Goal: Task Accomplishment & Management: Manage account settings

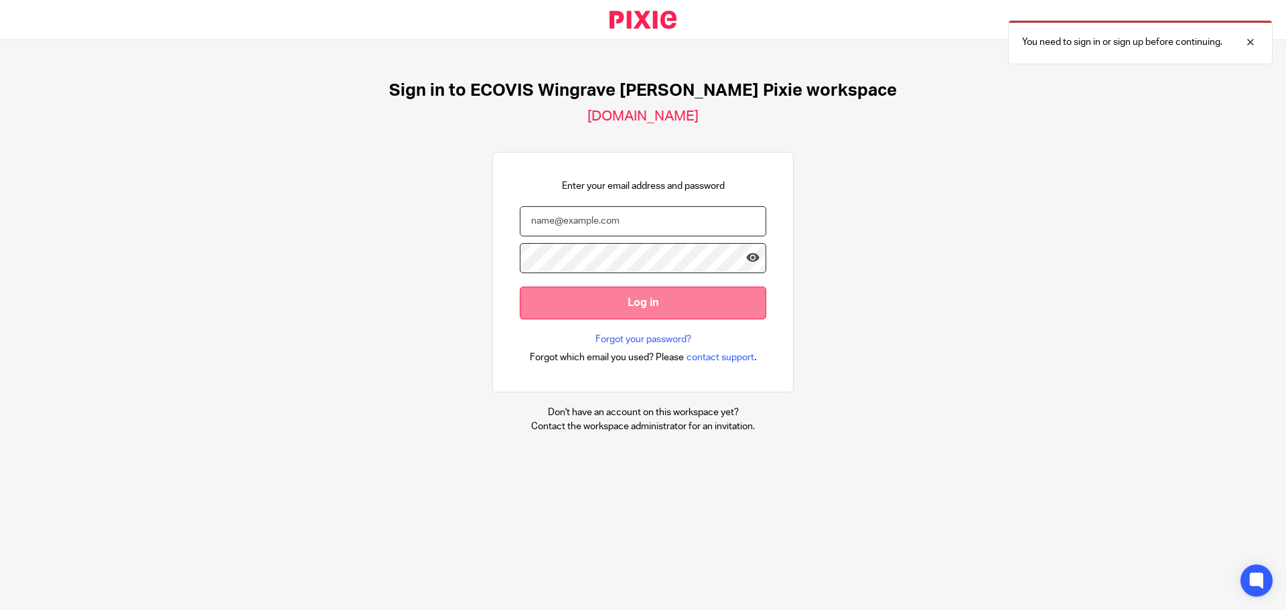
type input "joseph.moyle@ecovis.co.uk"
click at [634, 304] on input "Log in" at bounding box center [643, 303] width 247 height 33
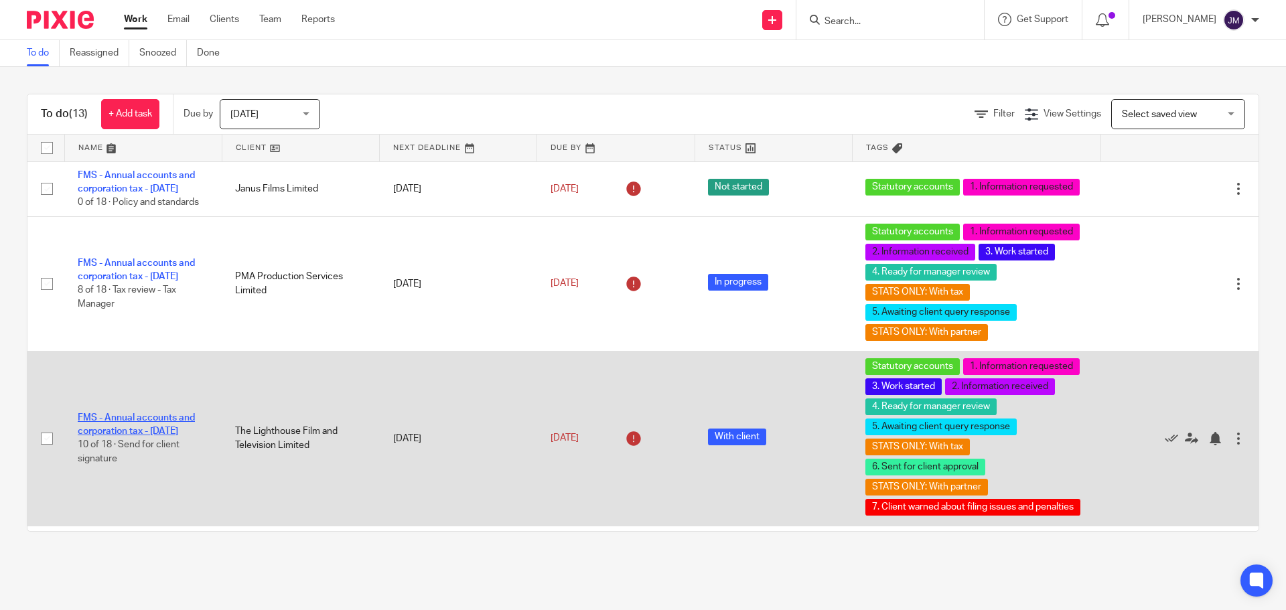
click at [169, 424] on link "FMS - Annual accounts and corporation tax - [DATE]" at bounding box center [136, 424] width 117 height 23
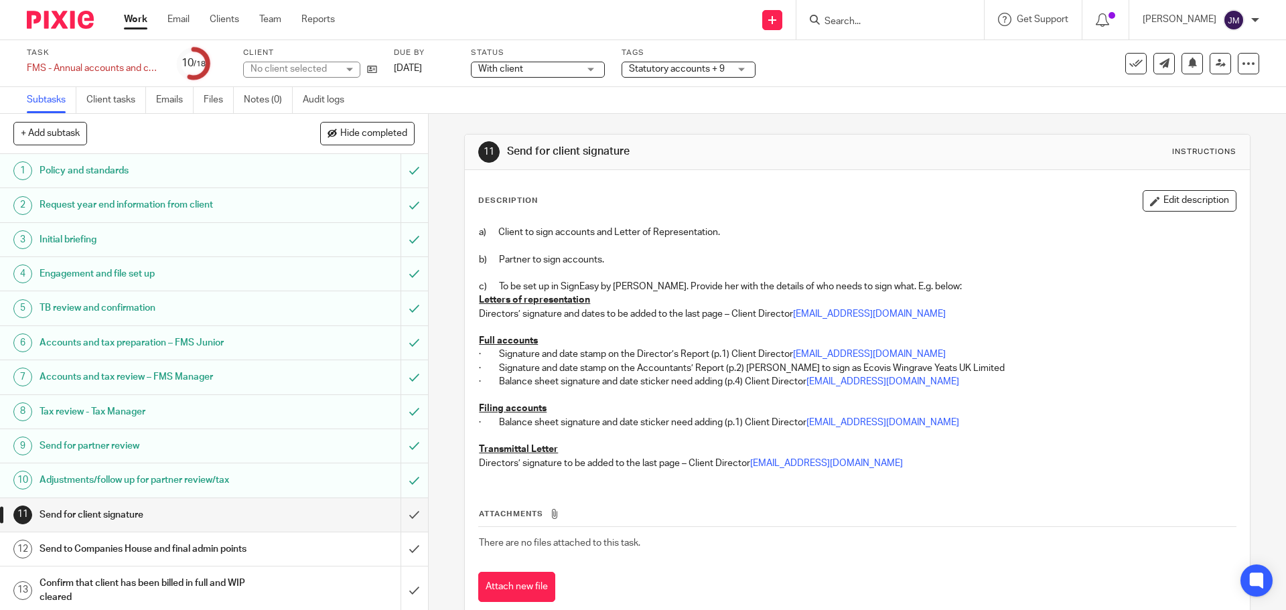
click at [582, 74] on div "With client With client" at bounding box center [538, 70] width 134 height 16
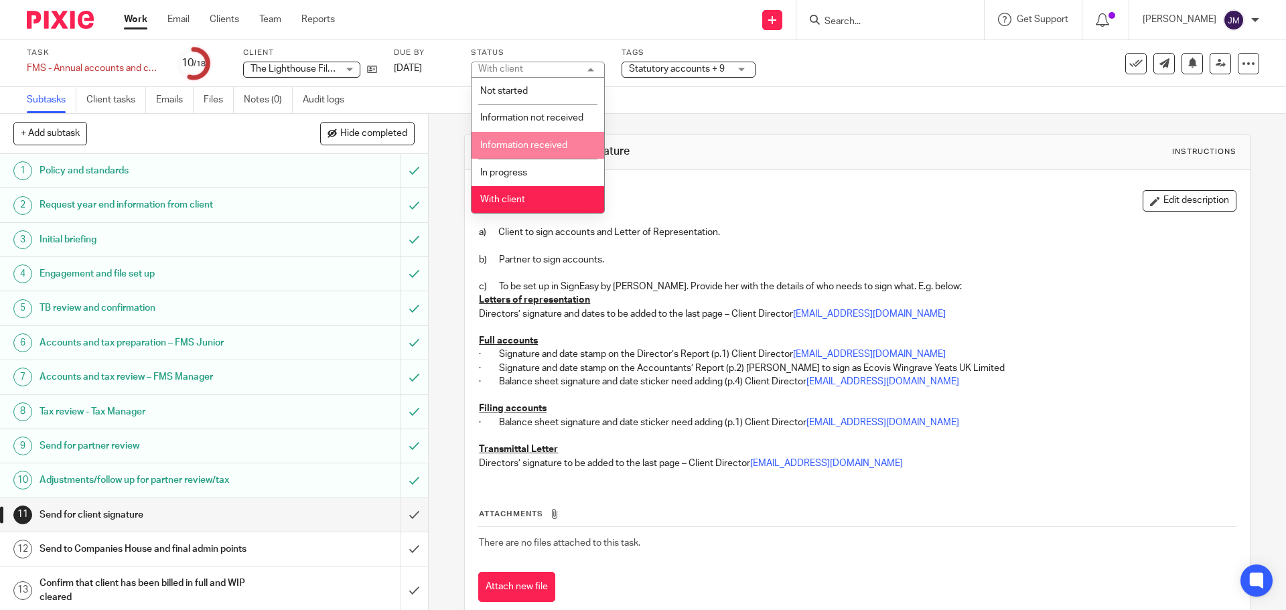
scroll to position [33, 0]
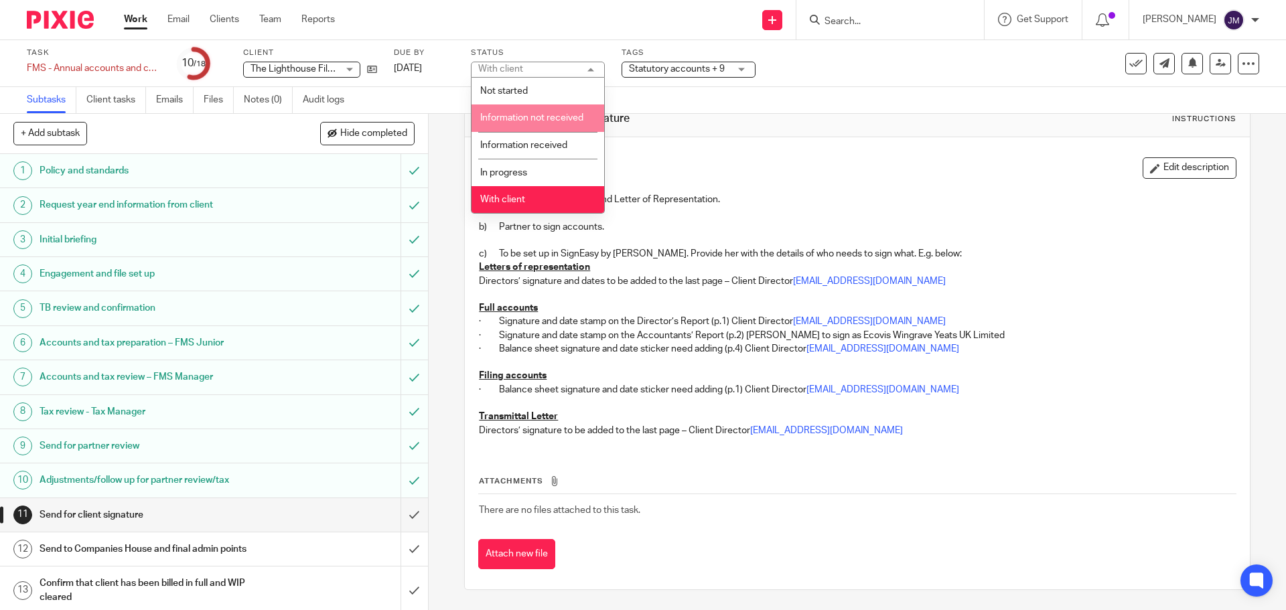
click at [675, 66] on span "Statutory accounts + 9" at bounding box center [677, 68] width 96 height 9
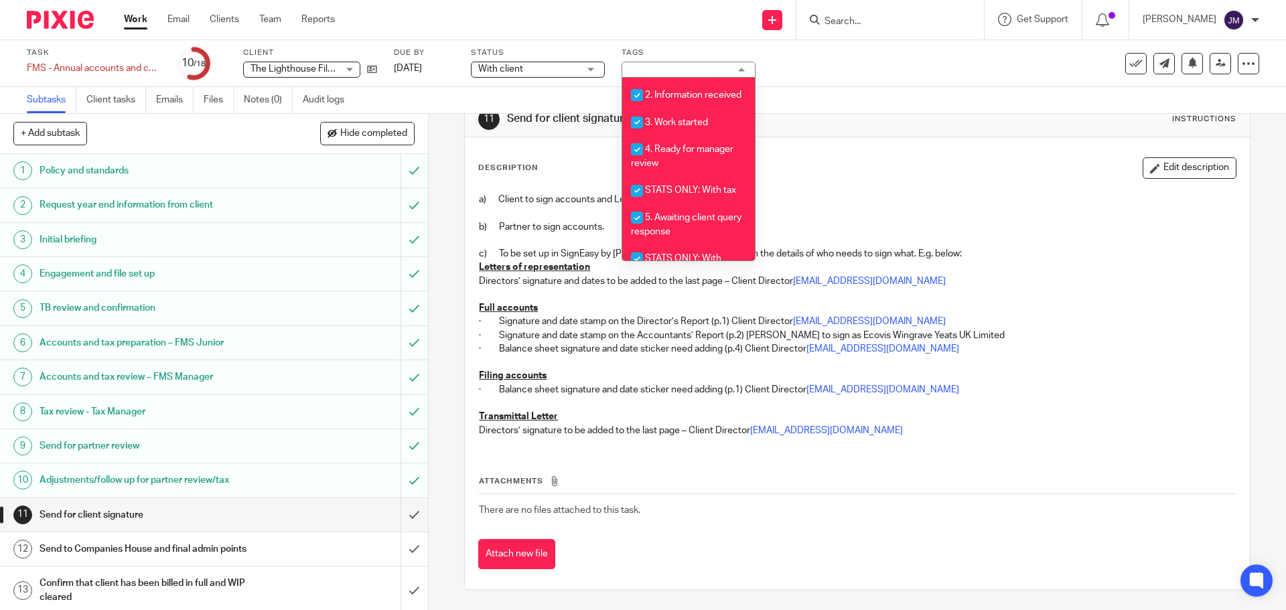
scroll to position [485, 0]
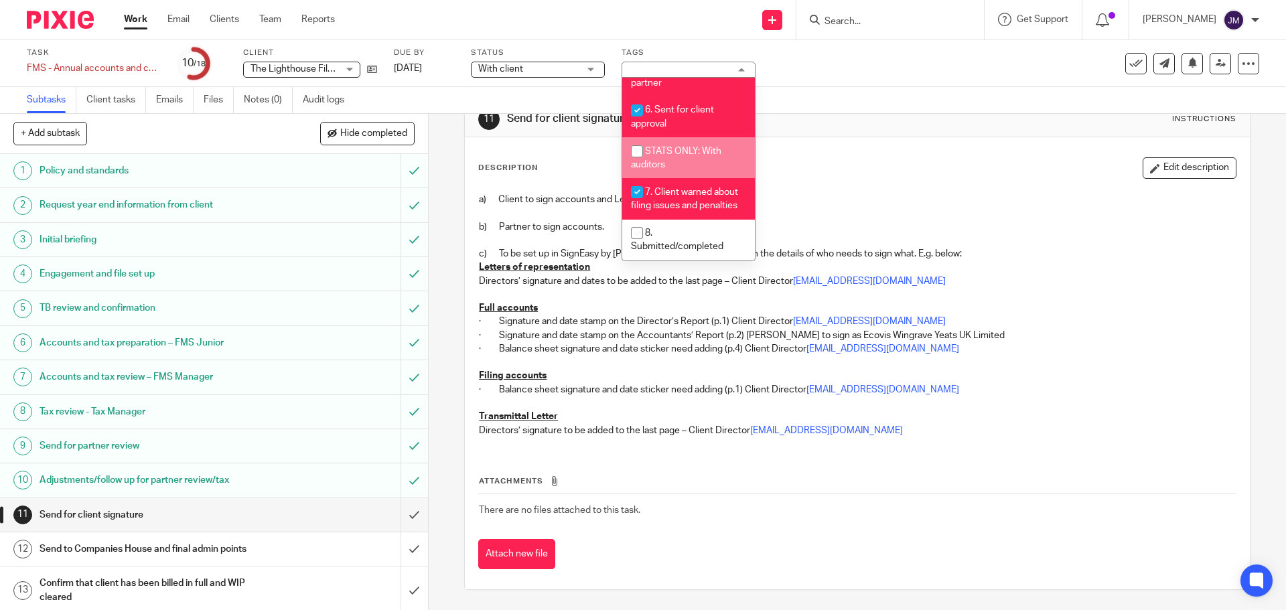
click at [684, 147] on span "STATS ONLY: With auditors" at bounding box center [676, 158] width 90 height 23
click at [661, 145] on li "STATS ONLY: With auditors" at bounding box center [688, 157] width 133 height 41
checkbox input "false"
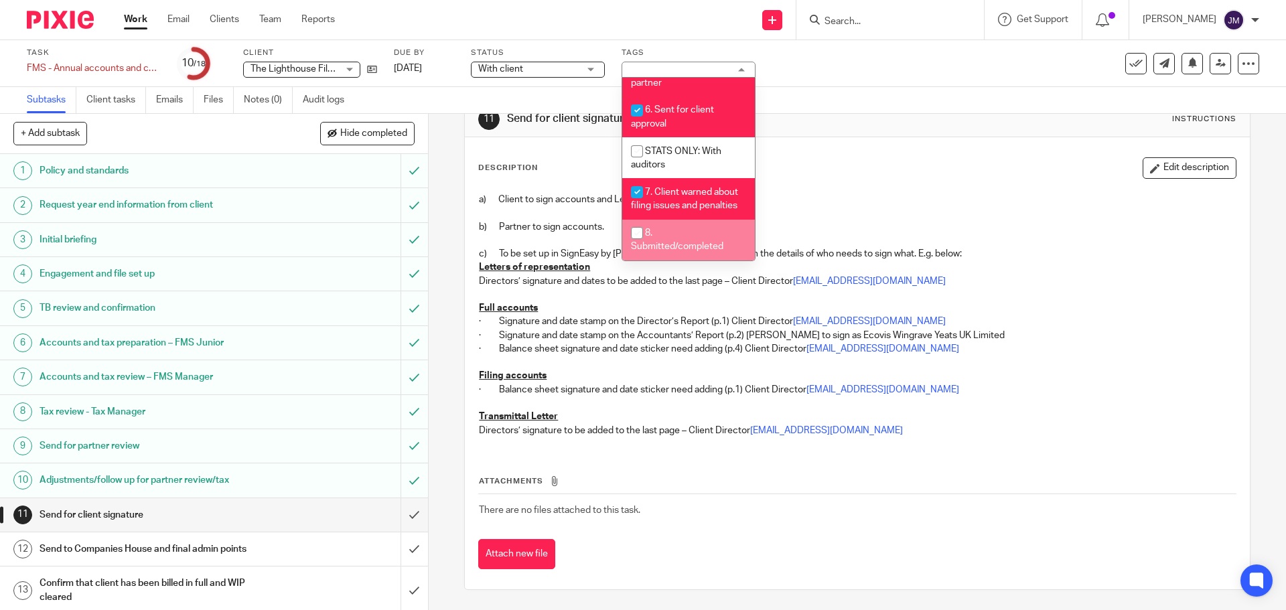
click at [669, 245] on span "8. Submitted/completed" at bounding box center [677, 239] width 92 height 23
checkbox input "true"
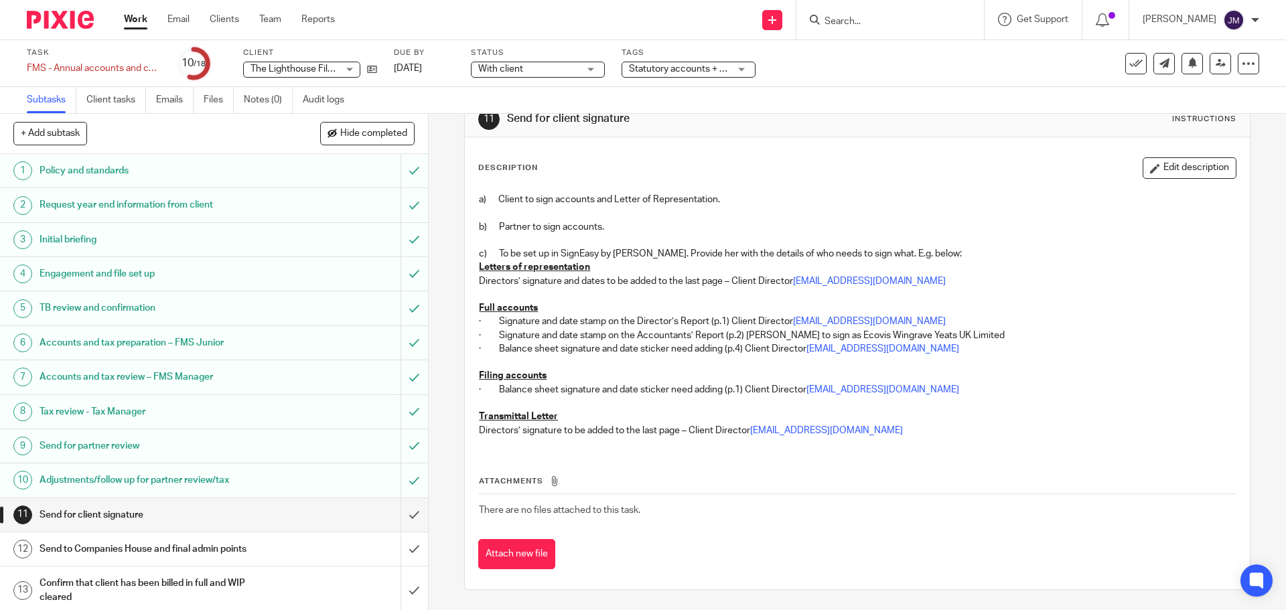
click at [847, 176] on div "Description Edit description" at bounding box center [857, 167] width 758 height 21
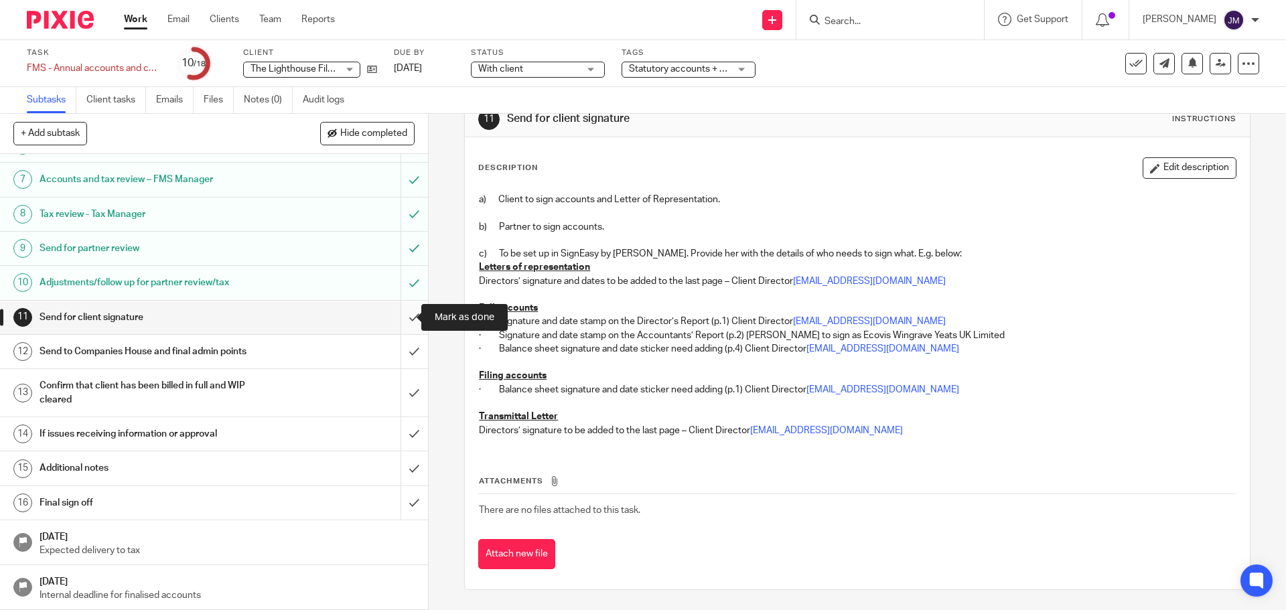
click at [399, 320] on input "submit" at bounding box center [214, 317] width 428 height 33
click at [399, 350] on input "submit" at bounding box center [214, 351] width 428 height 33
click at [397, 398] on input "submit" at bounding box center [214, 393] width 428 height 48
click at [398, 432] on input "submit" at bounding box center [214, 433] width 428 height 33
click at [399, 473] on input "submit" at bounding box center [214, 468] width 428 height 33
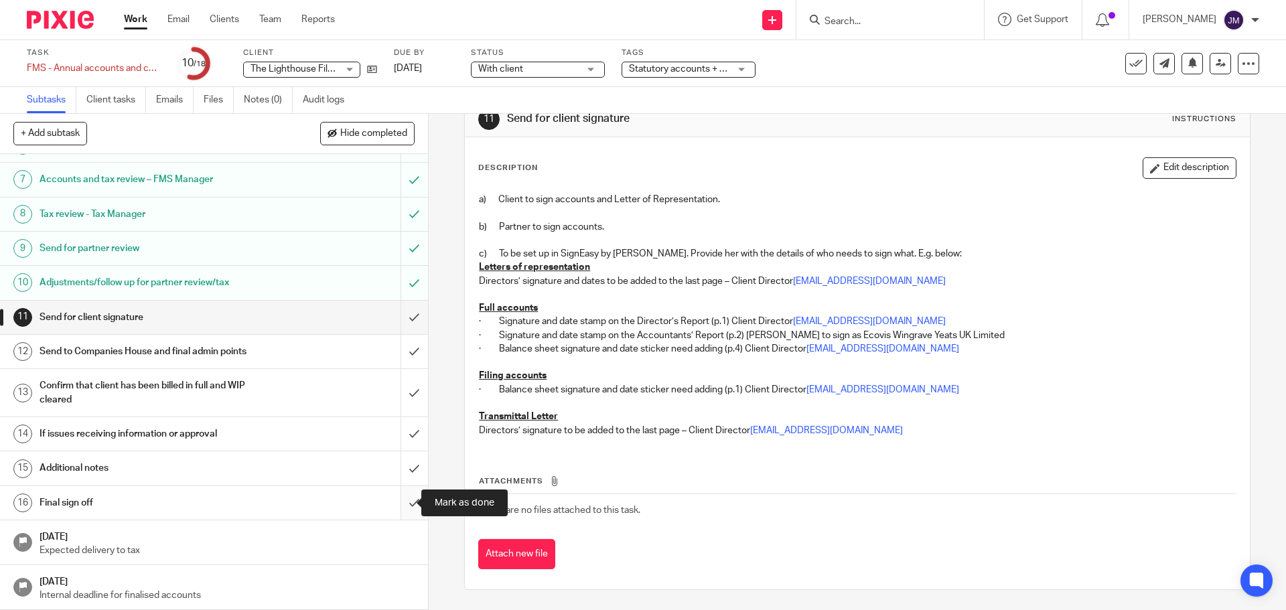
click at [399, 502] on input "submit" at bounding box center [214, 502] width 428 height 33
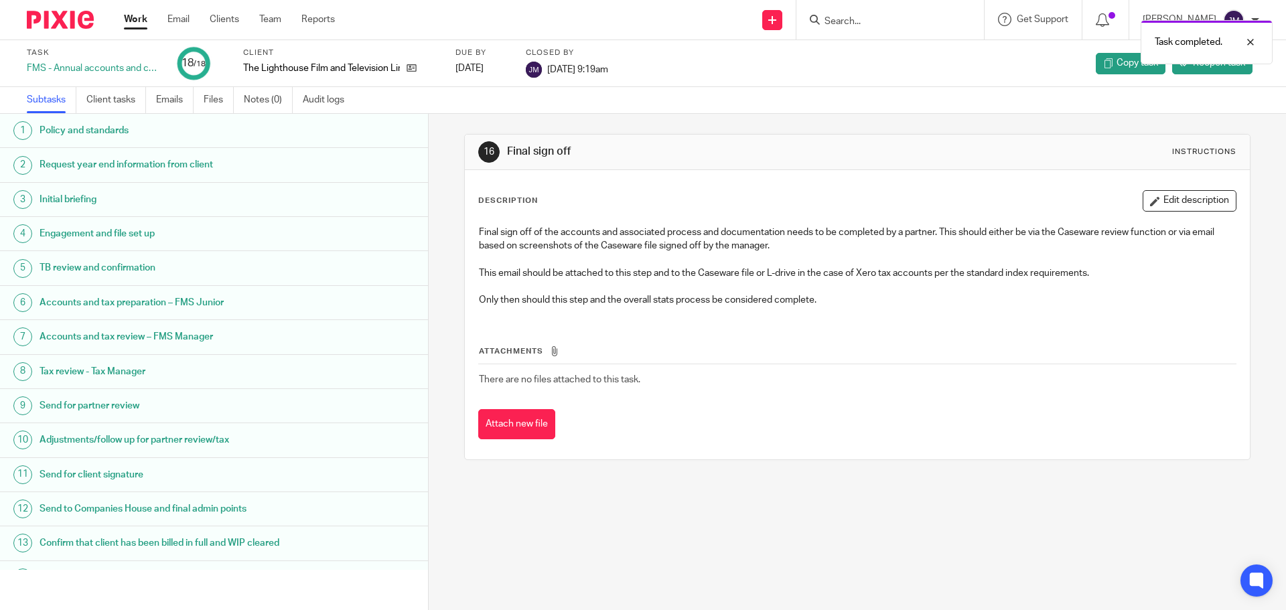
click at [143, 16] on link "Work" at bounding box center [135, 19] width 23 height 13
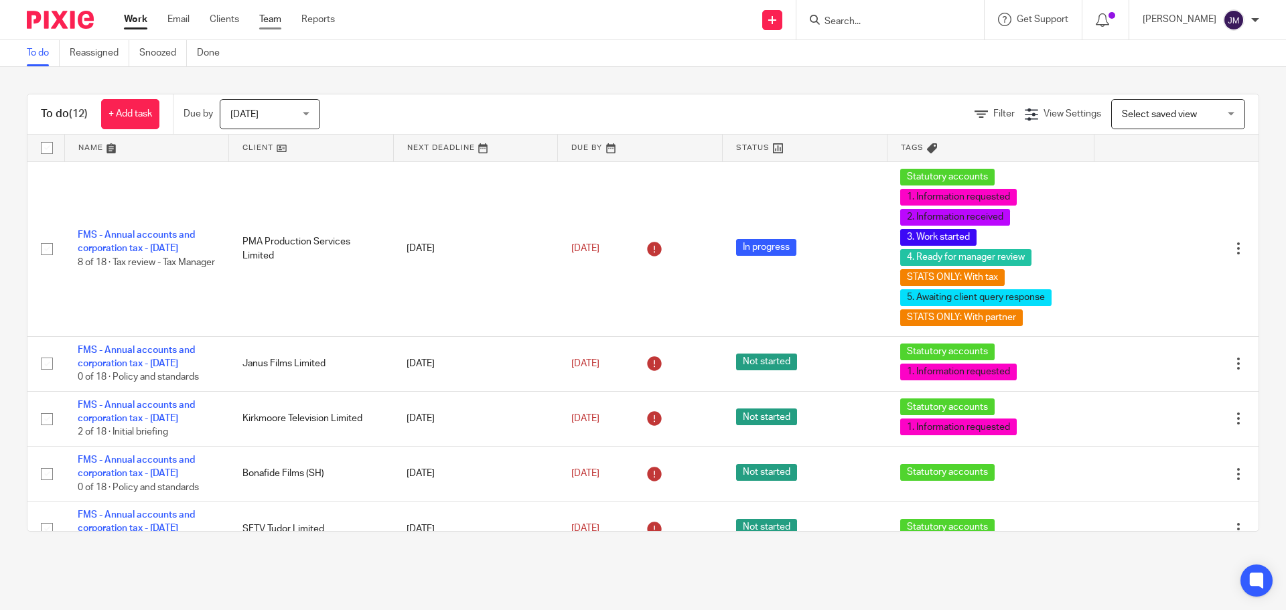
click at [267, 17] on link "Team" at bounding box center [270, 19] width 22 height 13
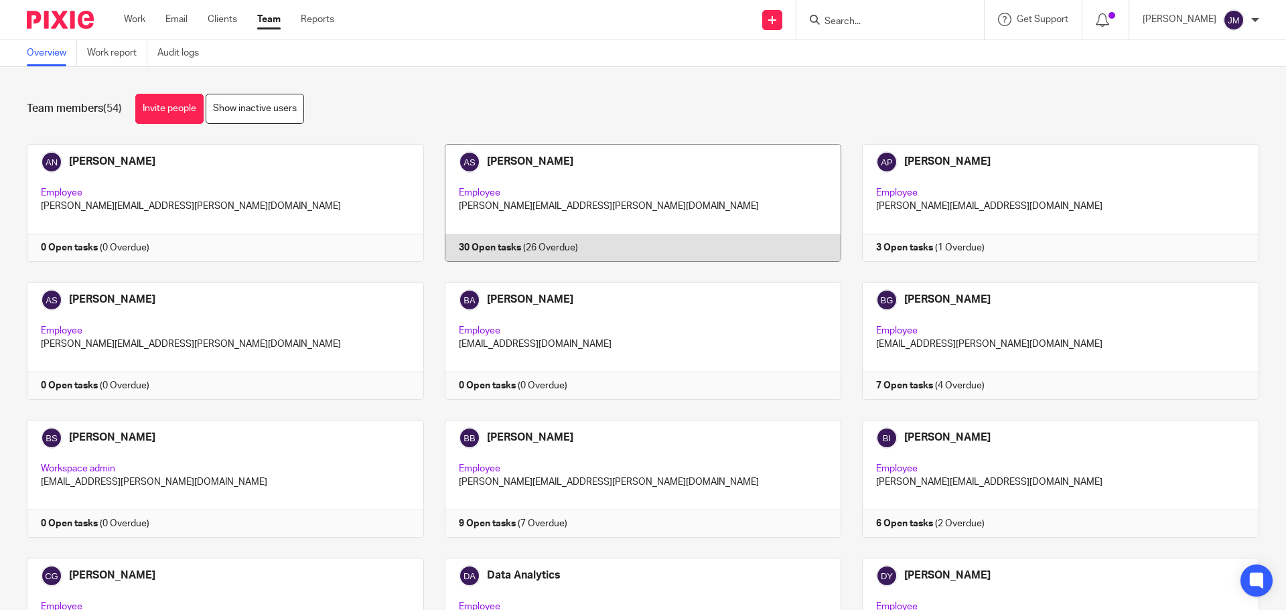
scroll to position [1065, 0]
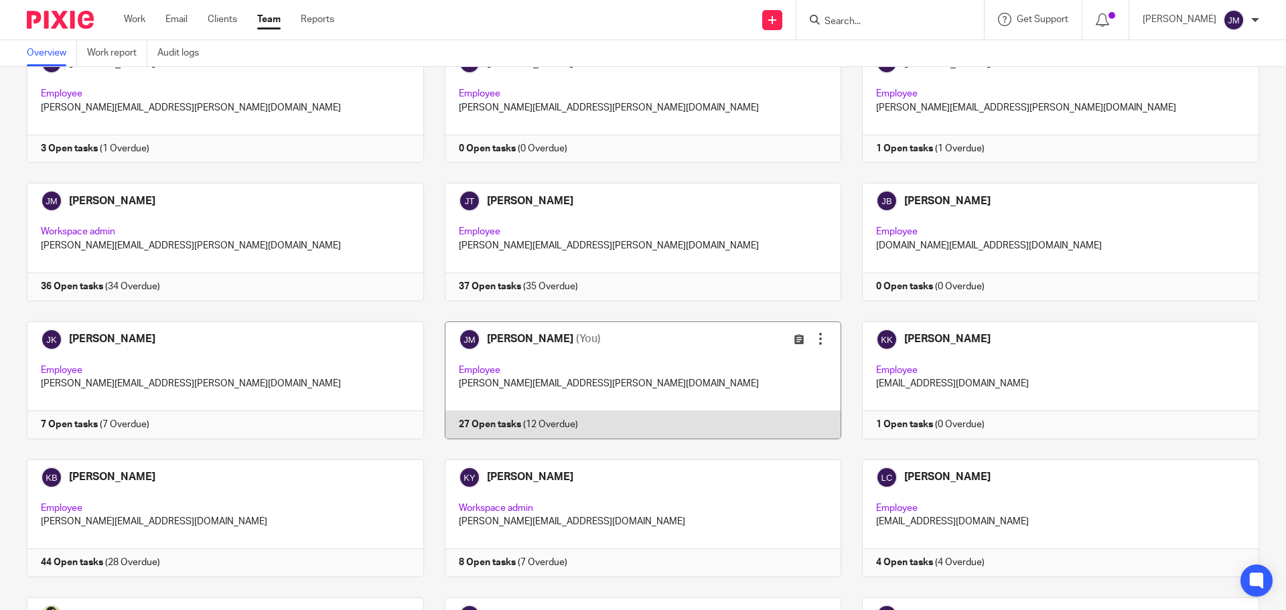
click at [536, 420] on link at bounding box center [633, 381] width 418 height 118
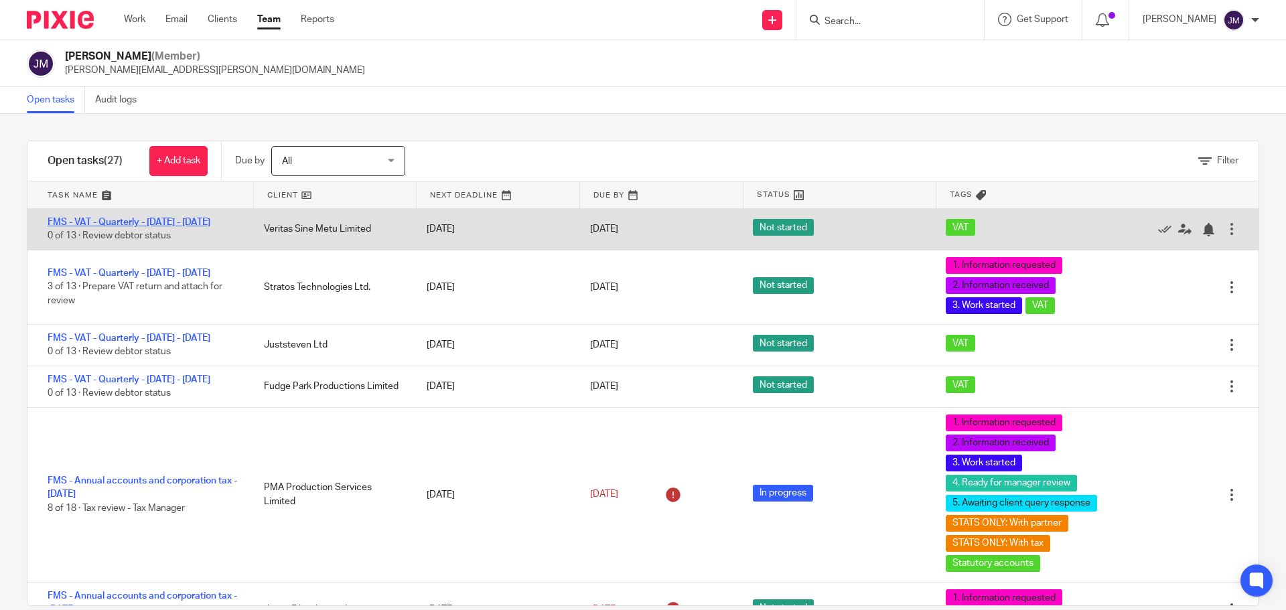
drag, startPoint x: 184, startPoint y: 216, endPoint x: 180, endPoint y: 222, distance: 7.2
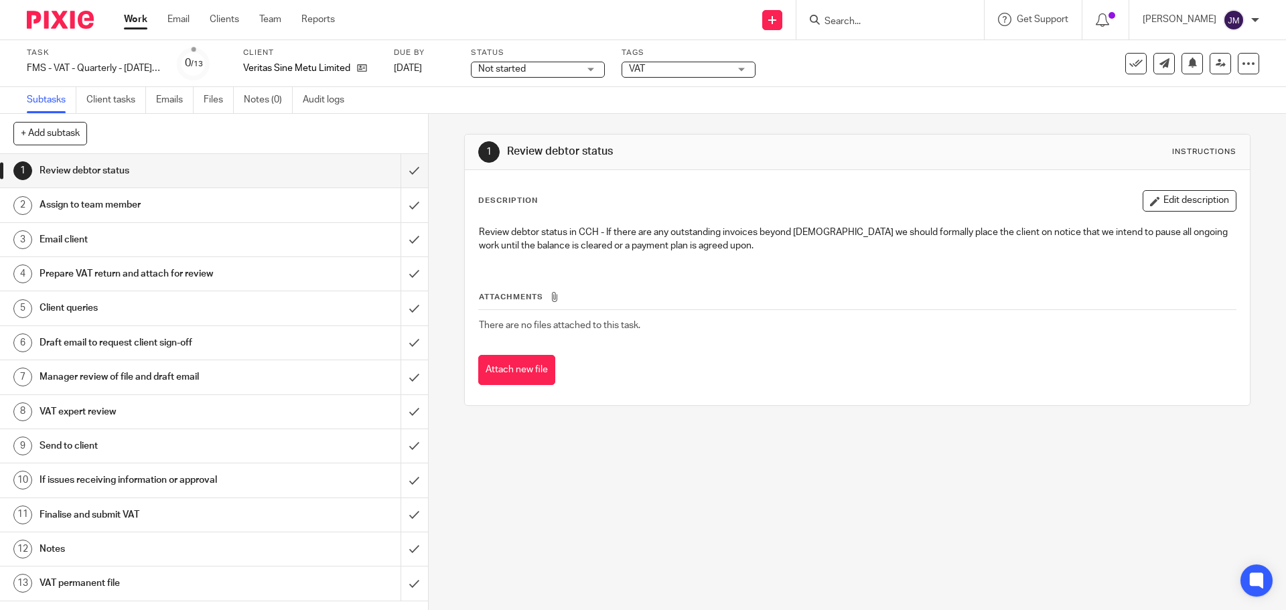
click at [663, 68] on span "VAT" at bounding box center [679, 69] width 100 height 14
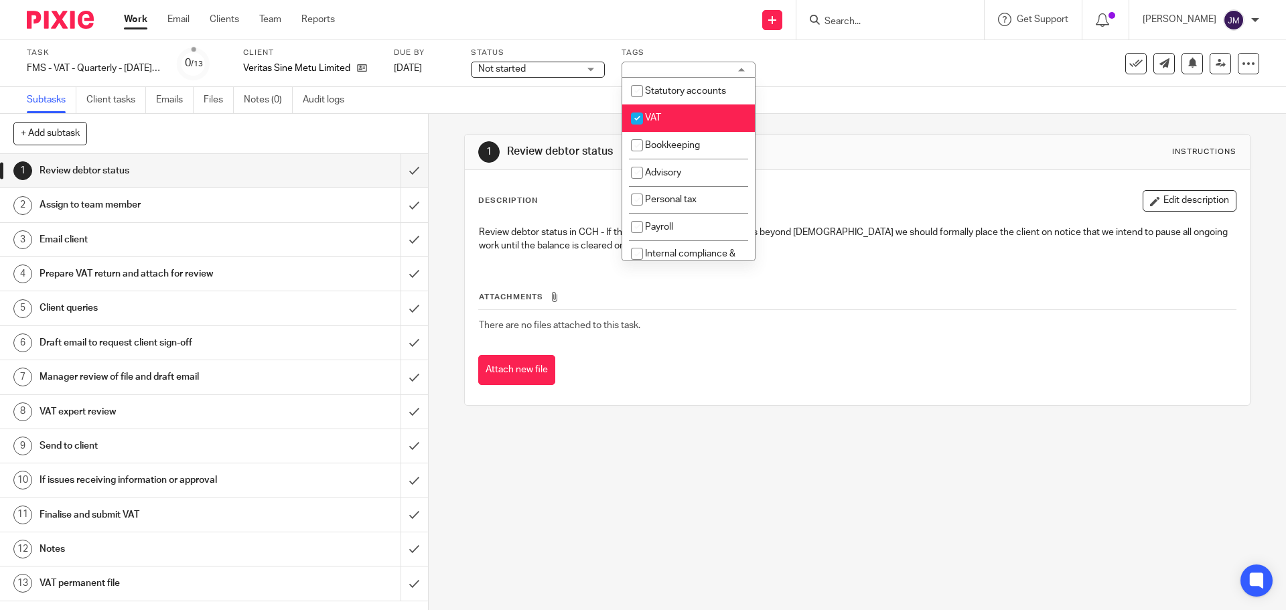
click at [507, 69] on span "Not started" at bounding box center [502, 68] width 48 height 9
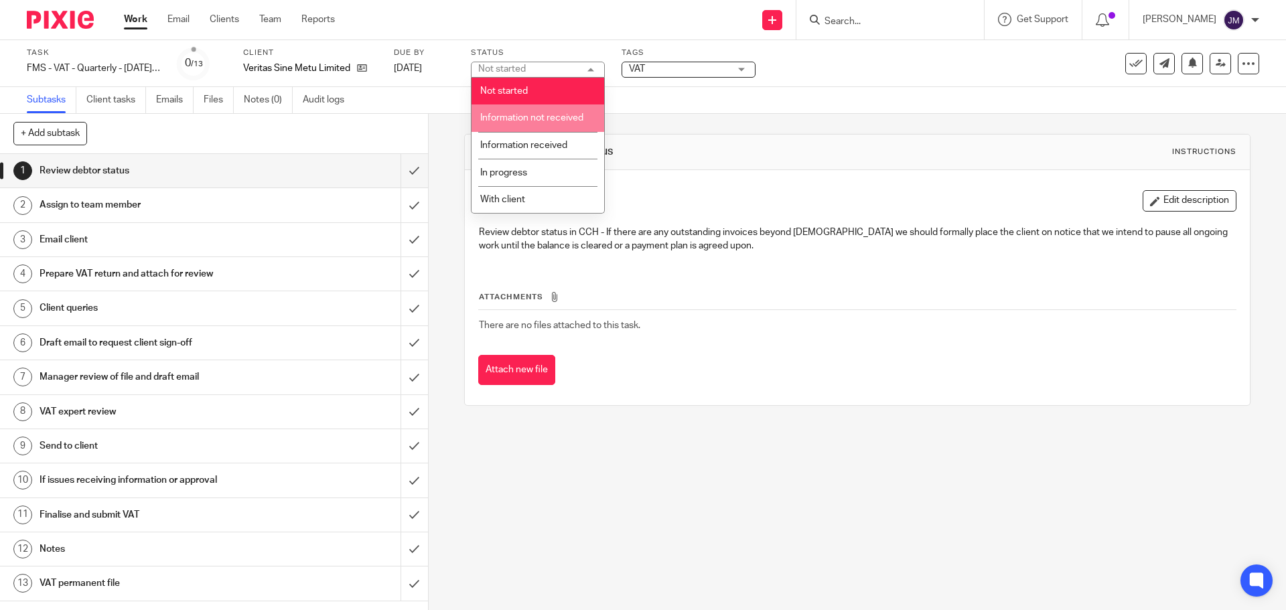
click at [547, 117] on span "Information not received" at bounding box center [531, 117] width 103 height 9
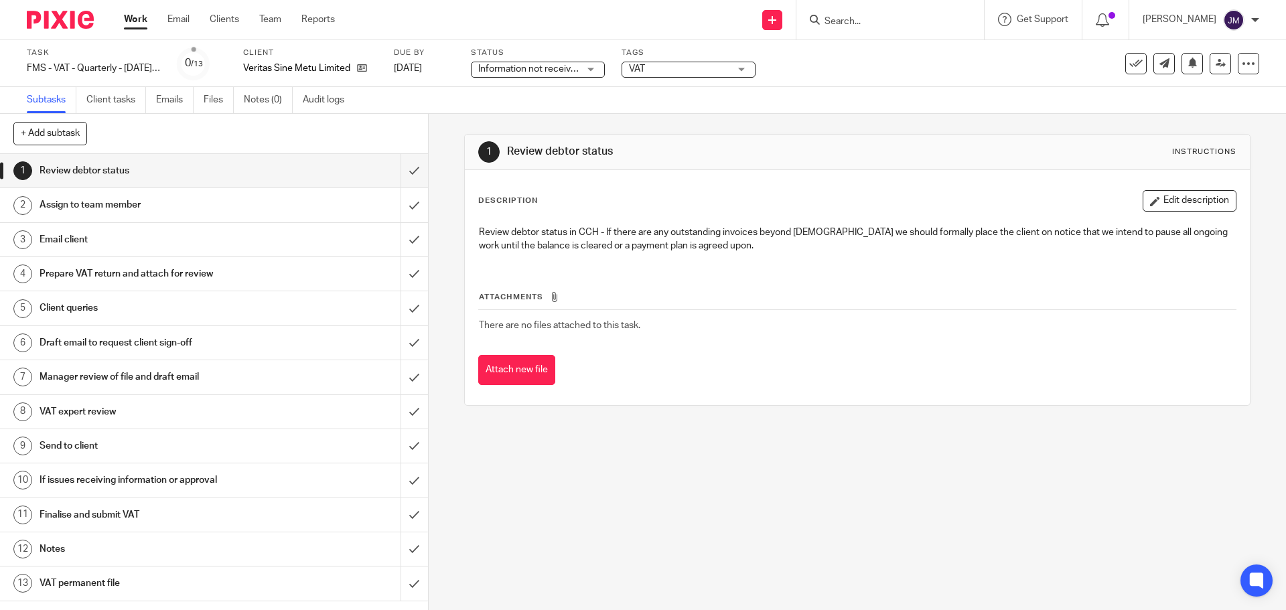
click at [580, 79] on div "Status Information not received Information not received Not started Informatio…" at bounding box center [538, 64] width 134 height 32
click at [576, 66] on span "Information not received" at bounding box center [529, 68] width 103 height 9
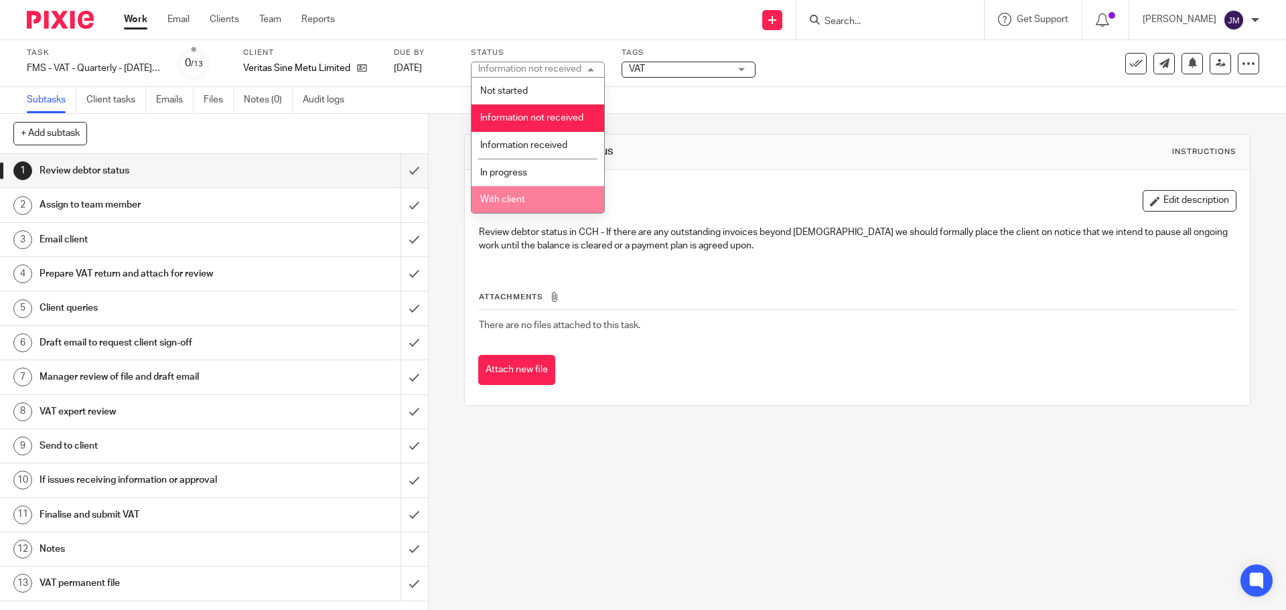
click at [547, 197] on li "With client" at bounding box center [538, 199] width 133 height 27
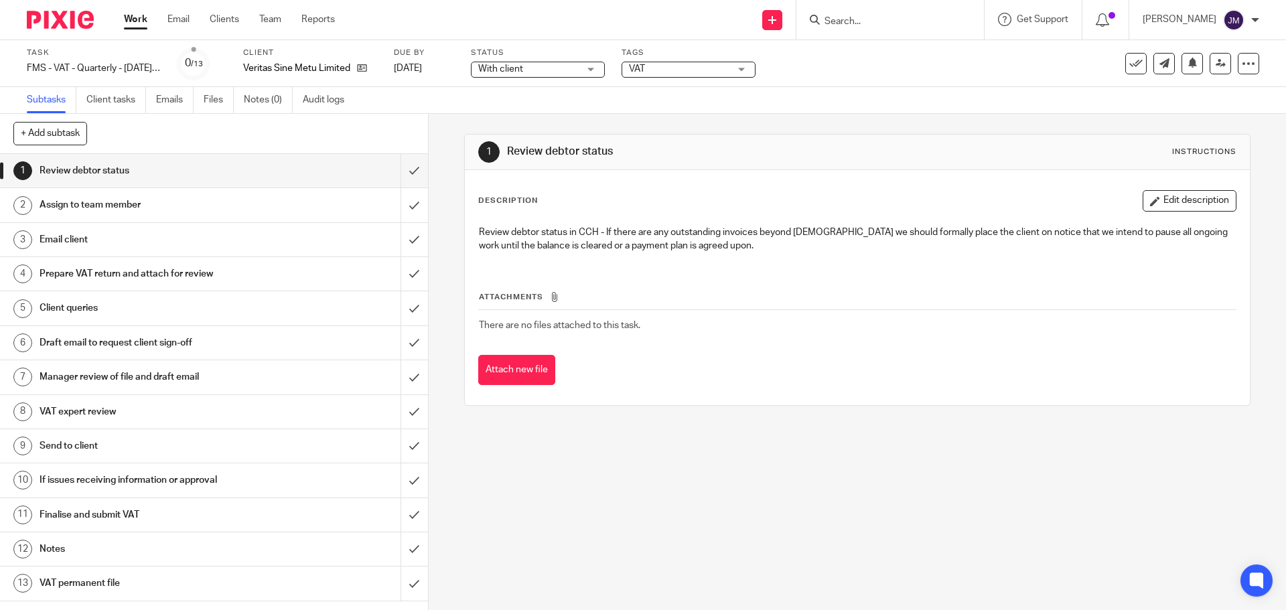
click at [650, 72] on span "VAT" at bounding box center [679, 69] width 100 height 14
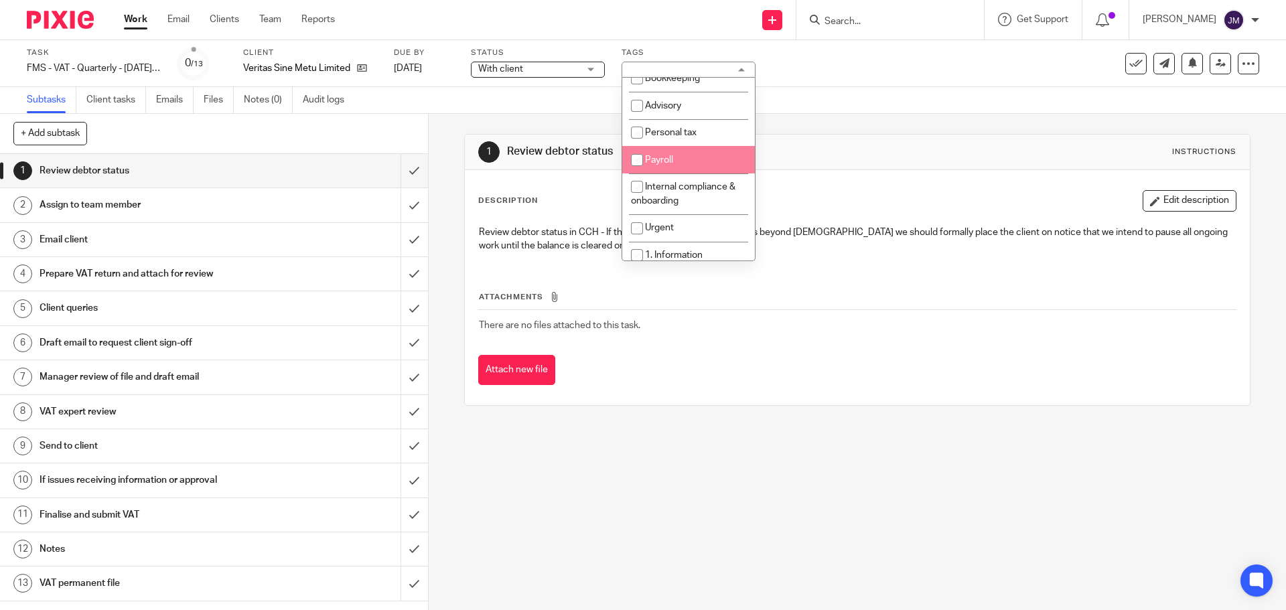
scroll to position [201, 0]
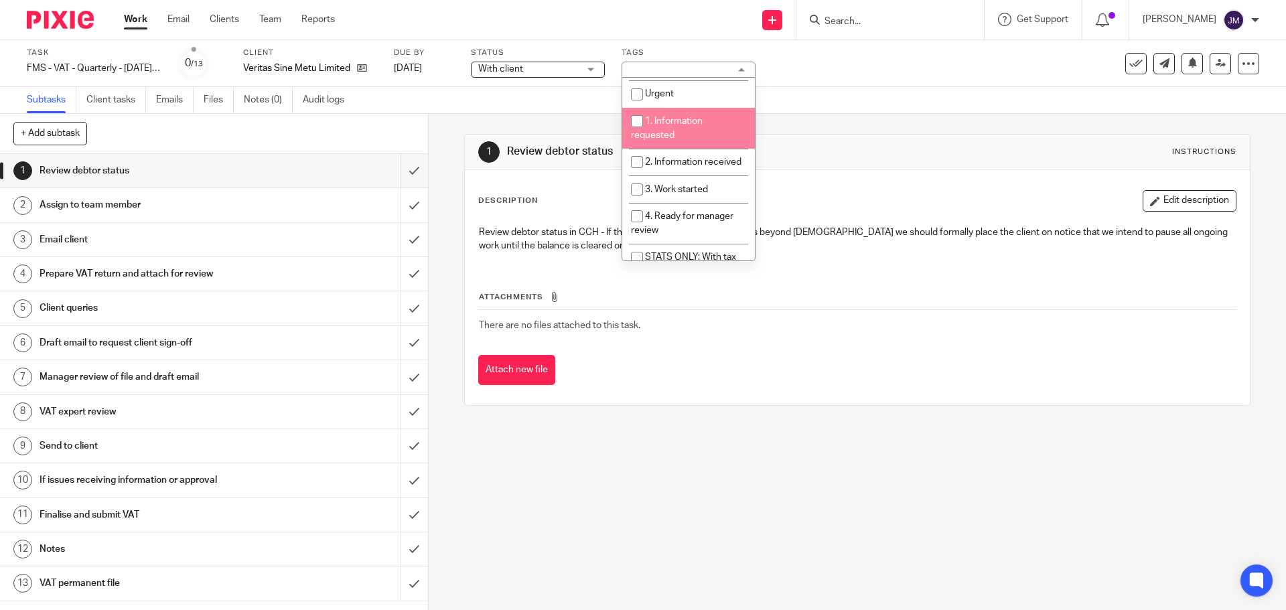
click at [661, 133] on span "1. Information requested" at bounding box center [667, 128] width 72 height 23
checkbox input "true"
click at [679, 172] on li "2. Information received" at bounding box center [688, 162] width 133 height 27
checkbox input "true"
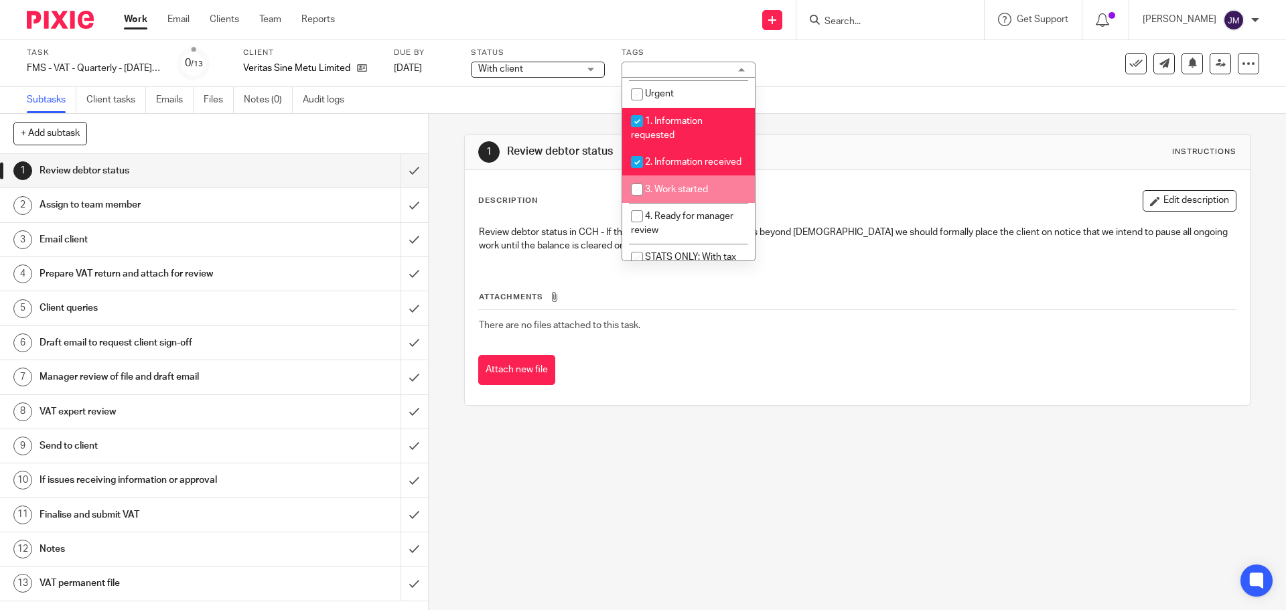
click at [686, 194] on li "3. Work started" at bounding box center [688, 189] width 133 height 27
checkbox input "true"
click at [686, 217] on li "4. Ready for manager review" at bounding box center [688, 223] width 133 height 41
checkbox input "true"
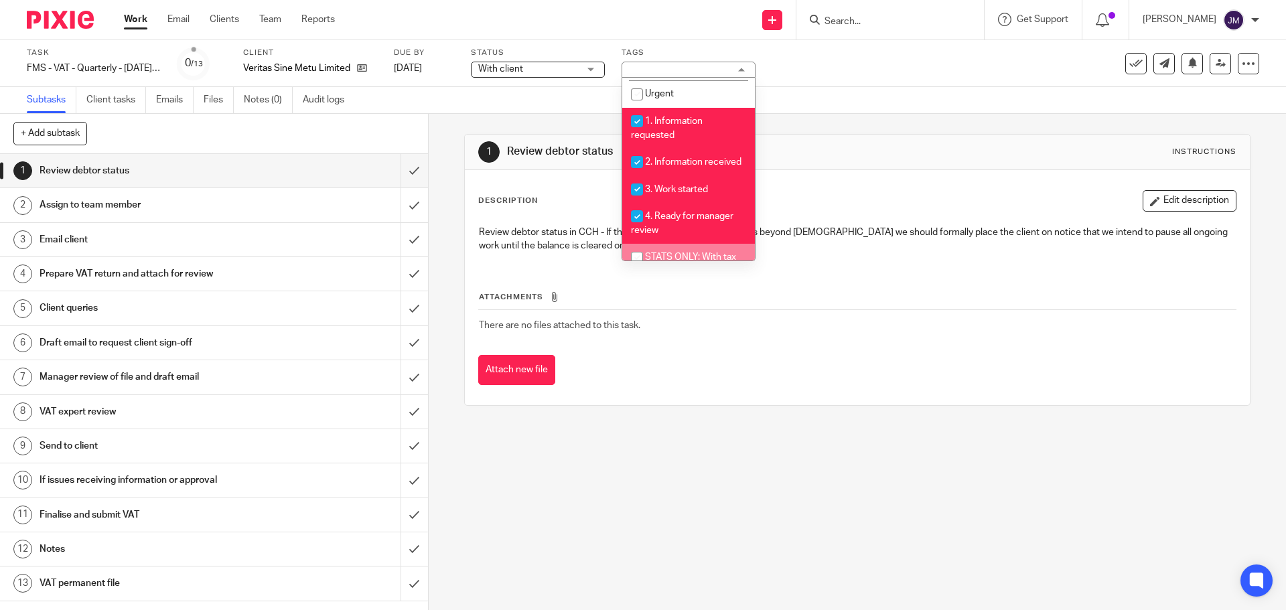
scroll to position [268, 0]
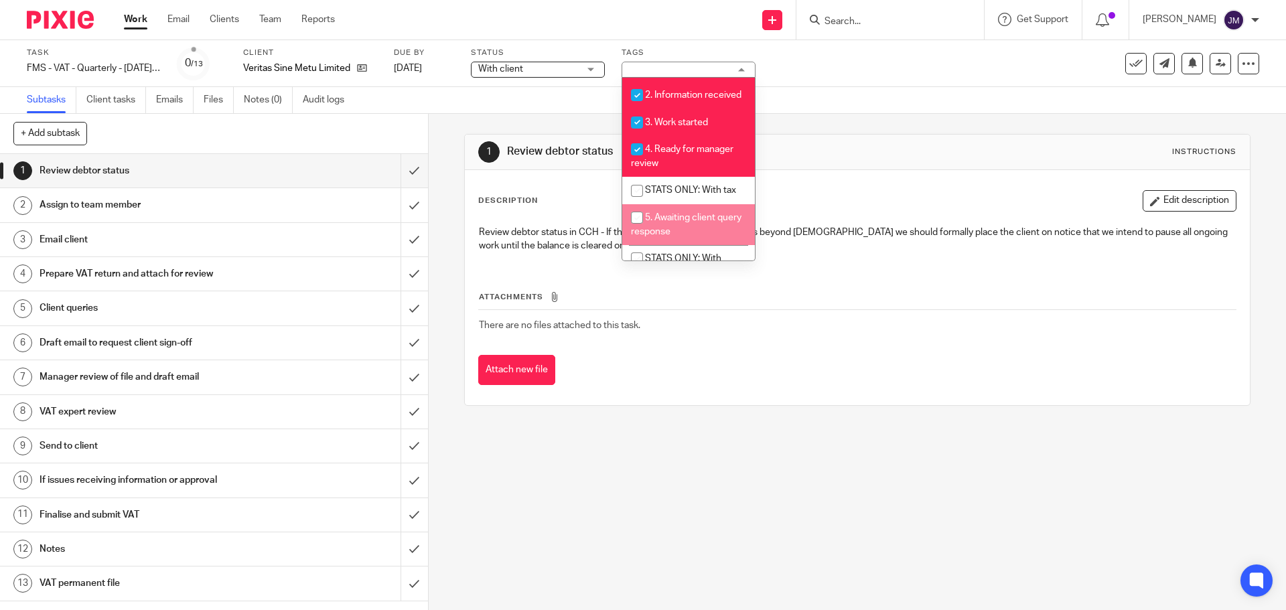
click at [698, 236] on span "5. Awaiting client query response" at bounding box center [686, 224] width 111 height 23
checkbox input "true"
click at [940, 194] on div "Description Edit description" at bounding box center [857, 200] width 758 height 21
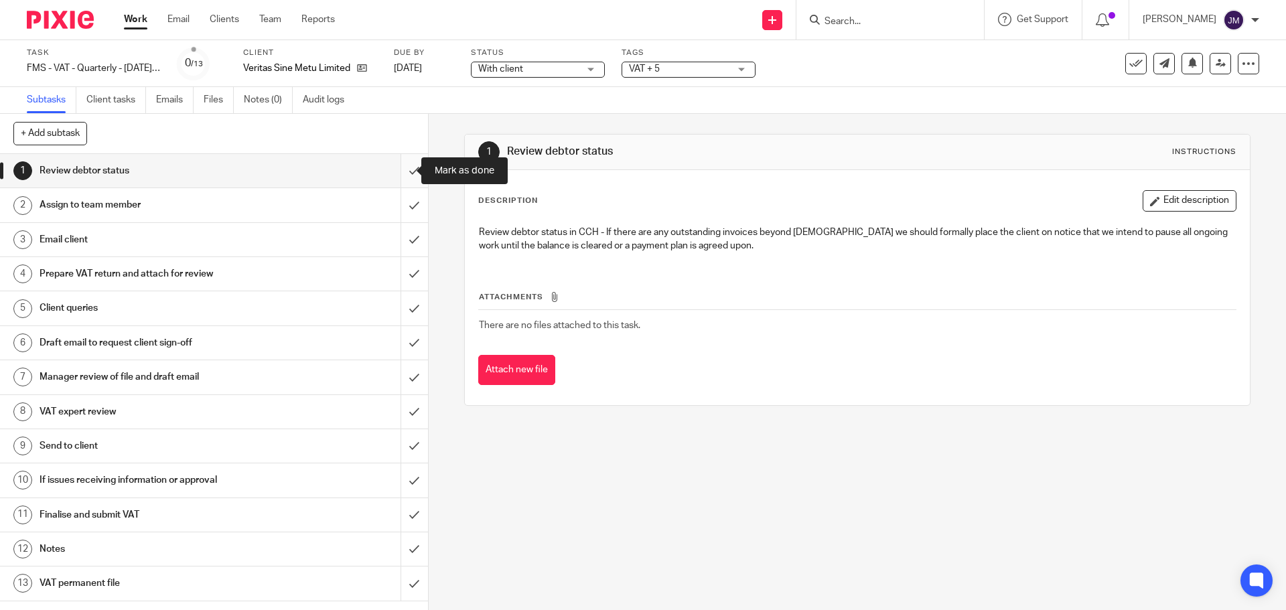
click at [397, 169] on input "submit" at bounding box center [214, 170] width 428 height 33
click at [397, 205] on input "submit" at bounding box center [214, 204] width 428 height 33
click at [395, 239] on input "submit" at bounding box center [214, 239] width 428 height 33
click at [393, 276] on input "submit" at bounding box center [214, 273] width 428 height 33
click at [395, 304] on input "submit" at bounding box center [214, 307] width 428 height 33
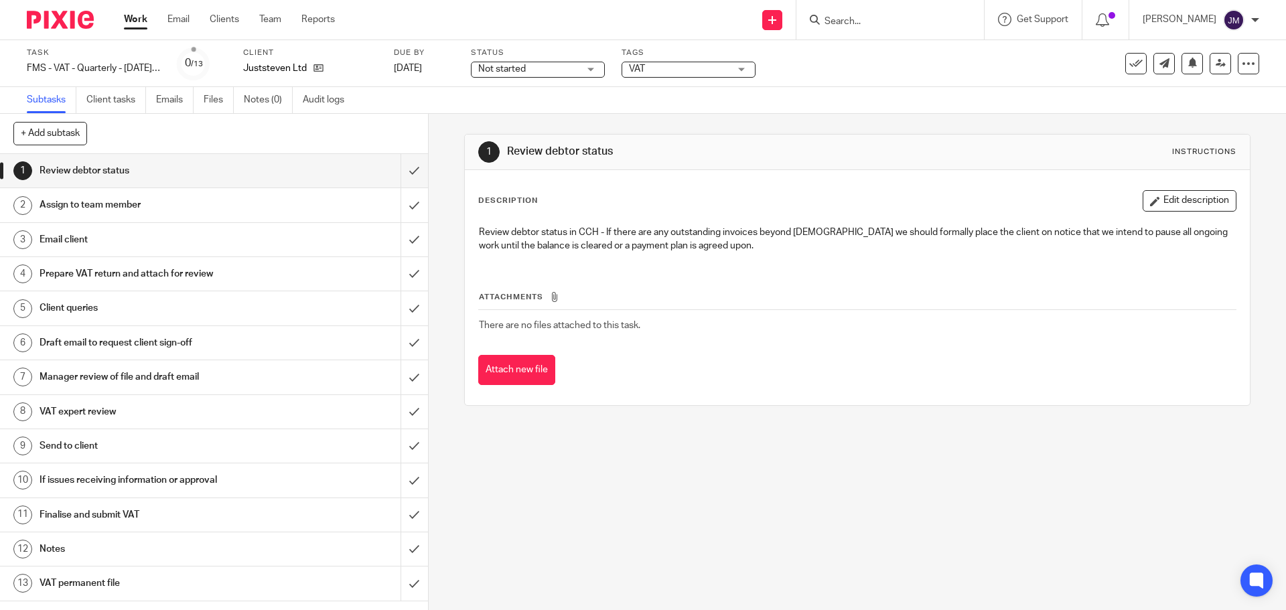
click at [552, 63] on span "Not started" at bounding box center [528, 69] width 100 height 14
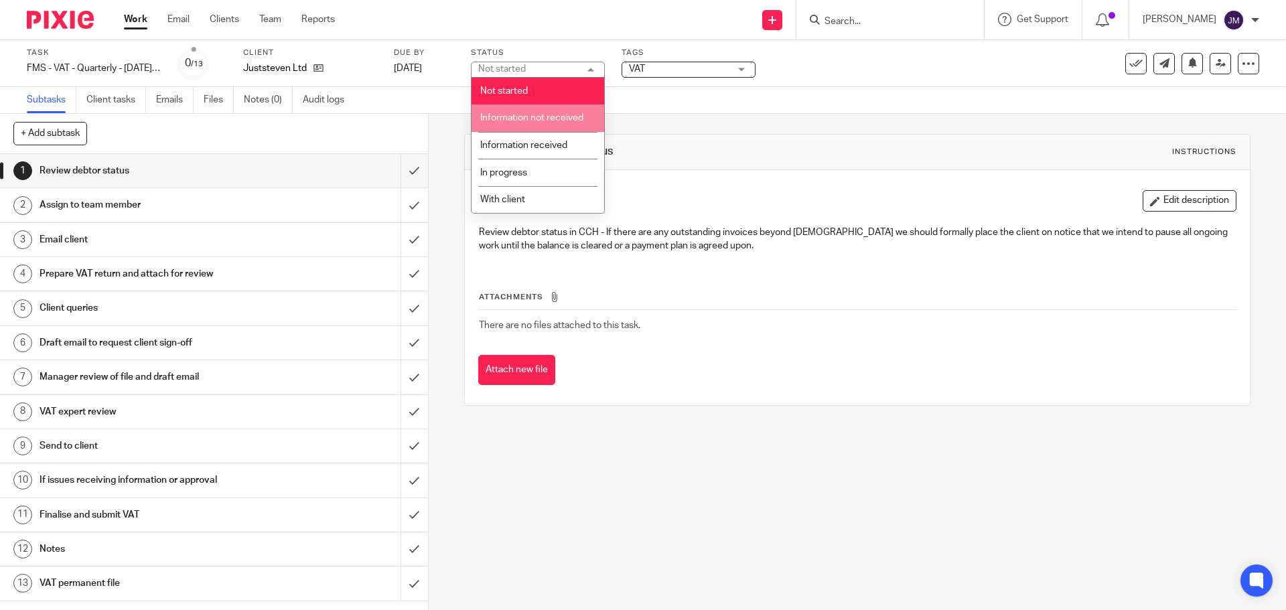
click at [550, 119] on span "Information not received" at bounding box center [531, 117] width 103 height 9
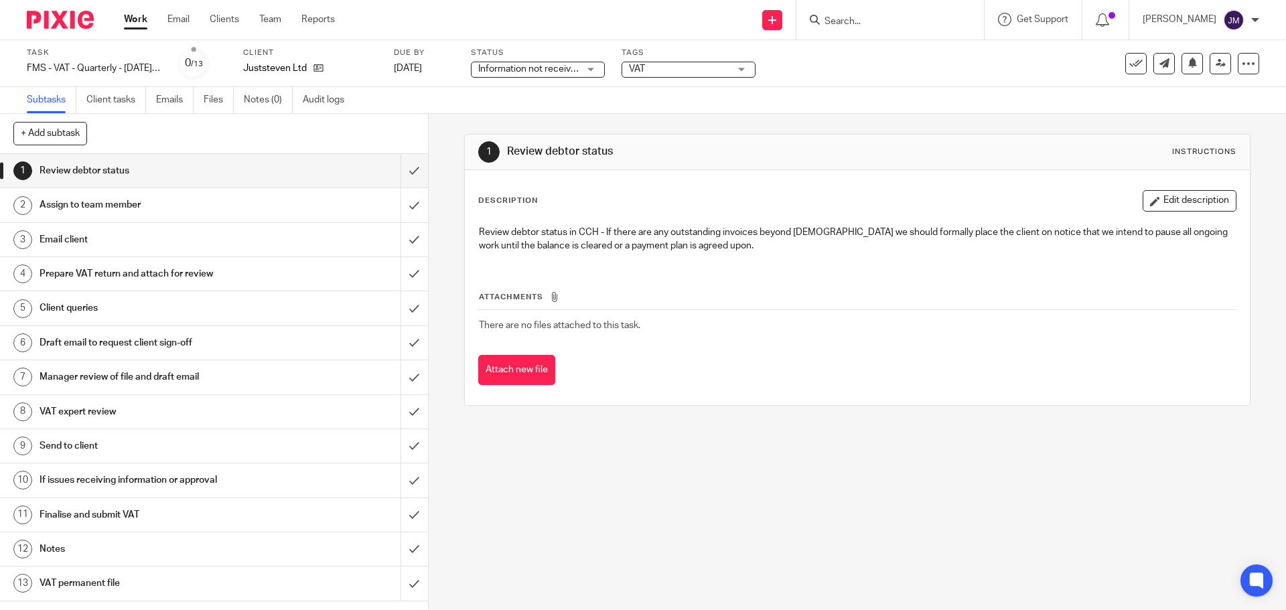
click at [642, 77] on div "VAT" at bounding box center [689, 70] width 134 height 16
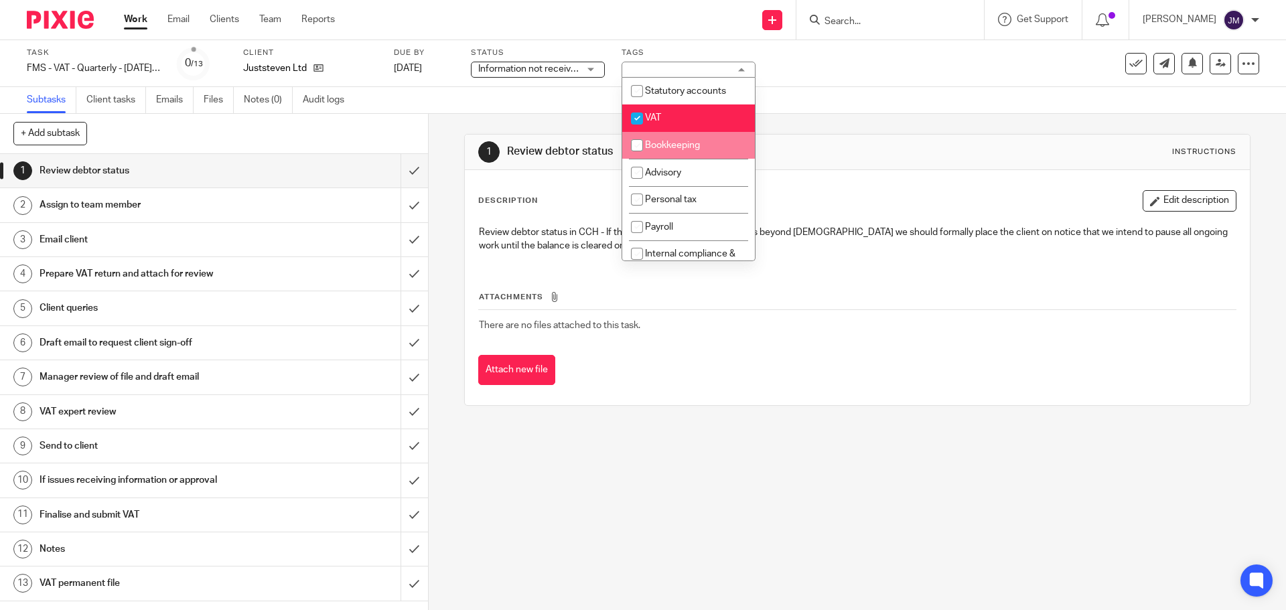
scroll to position [134, 0]
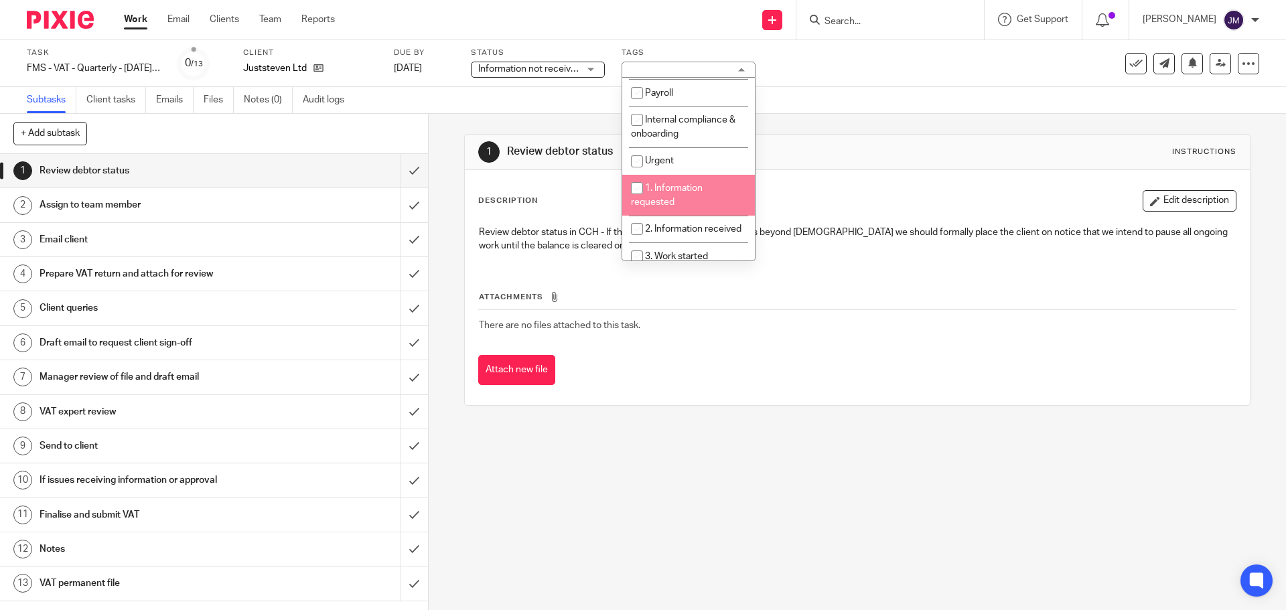
click at [677, 188] on span "1. Information requested" at bounding box center [667, 195] width 72 height 23
checkbox input "true"
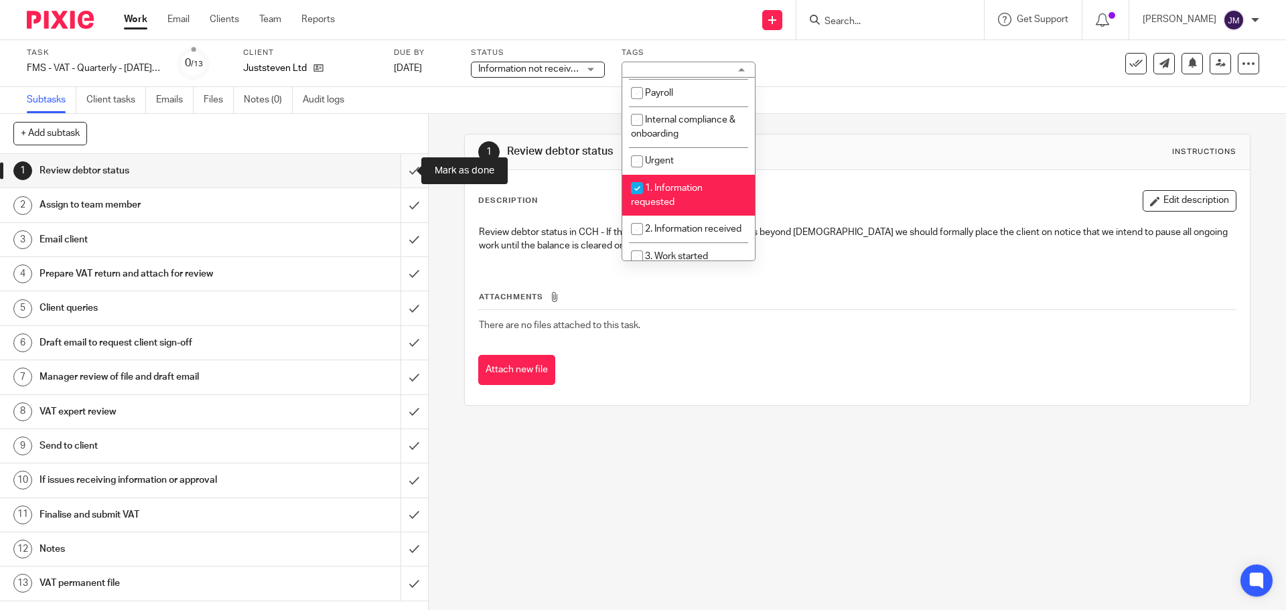
click at [395, 173] on input "submit" at bounding box center [214, 170] width 428 height 33
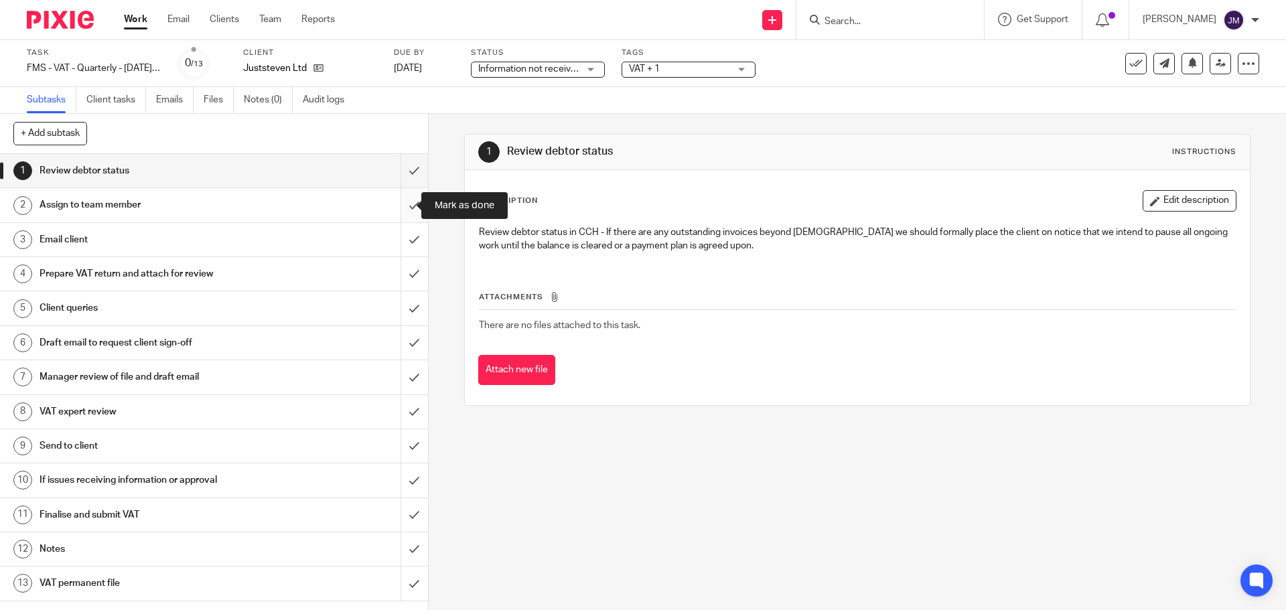
click at [402, 206] on input "submit" at bounding box center [214, 204] width 428 height 33
click at [394, 236] on input "submit" at bounding box center [214, 239] width 428 height 33
click at [577, 71] on span "Not started" at bounding box center [546, 69] width 100 height 14
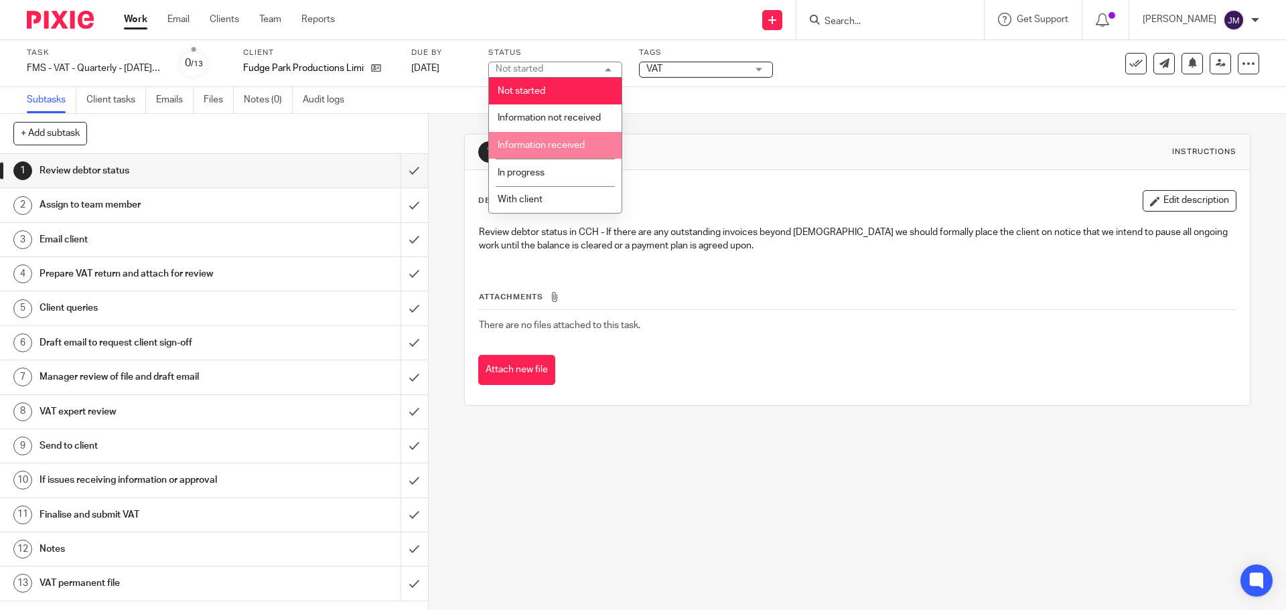
click at [559, 141] on span "Information received" at bounding box center [541, 145] width 87 height 9
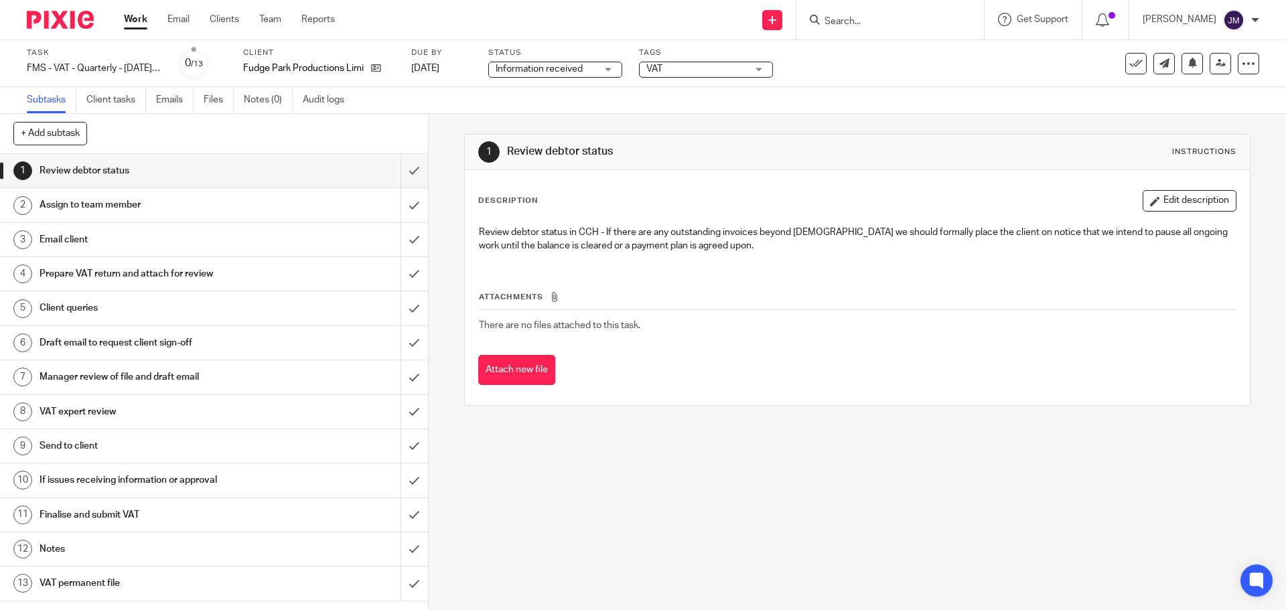
click at [587, 64] on span "Information received" at bounding box center [546, 69] width 100 height 14
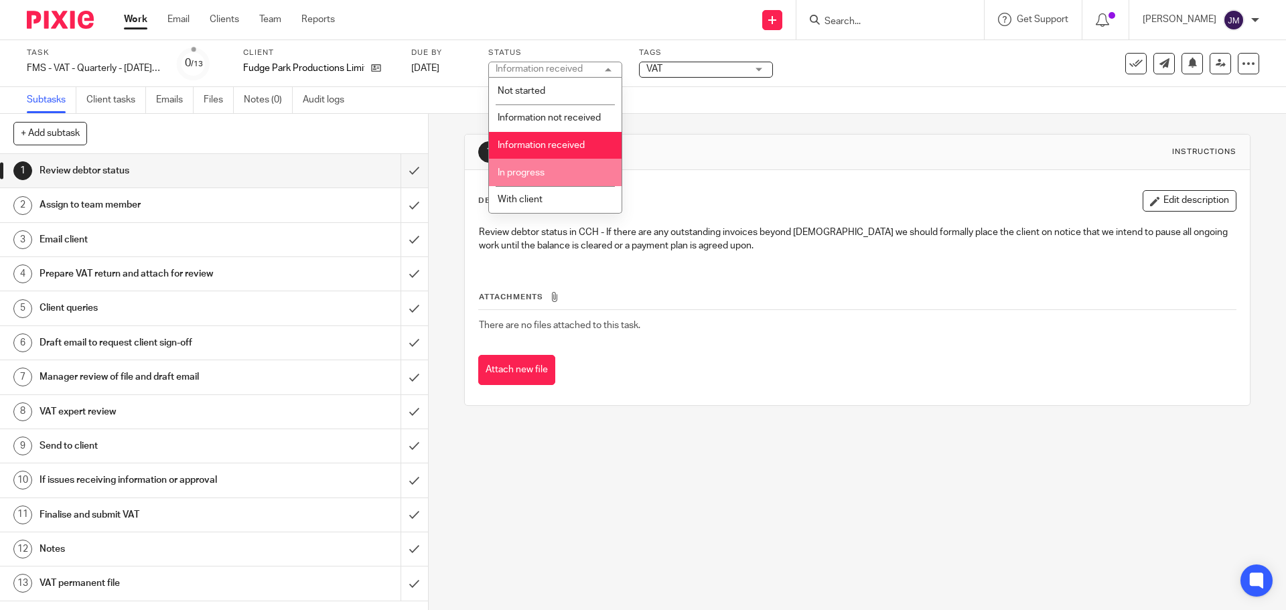
click at [555, 172] on li "In progress" at bounding box center [555, 172] width 133 height 27
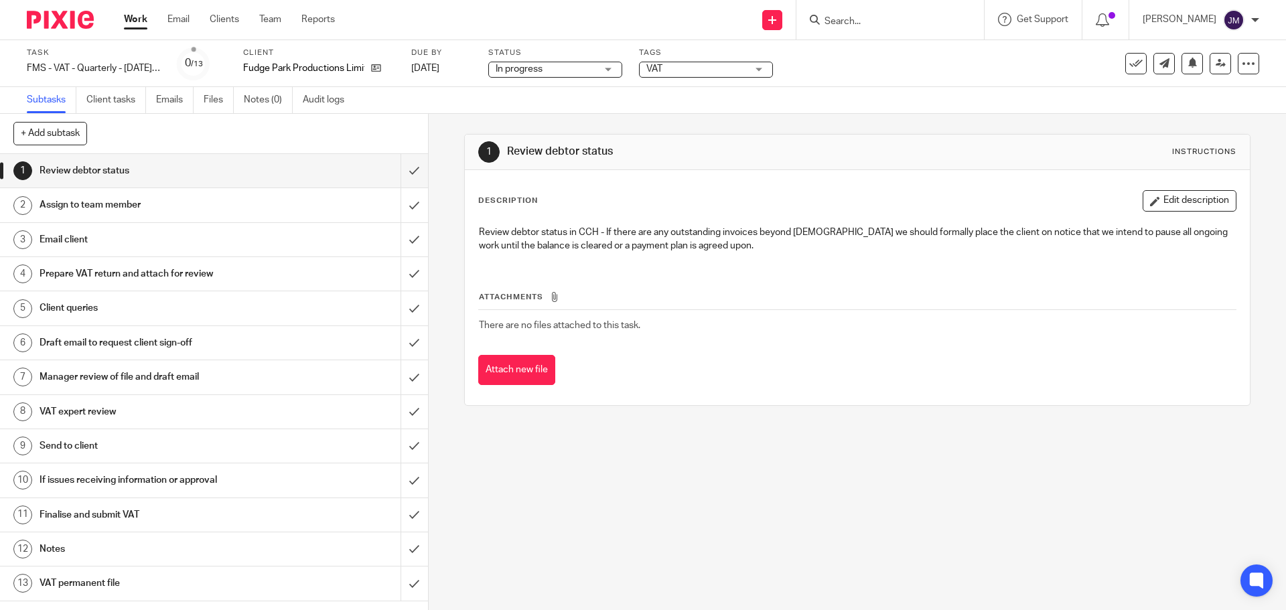
click at [683, 63] on span "VAT" at bounding box center [697, 69] width 100 height 14
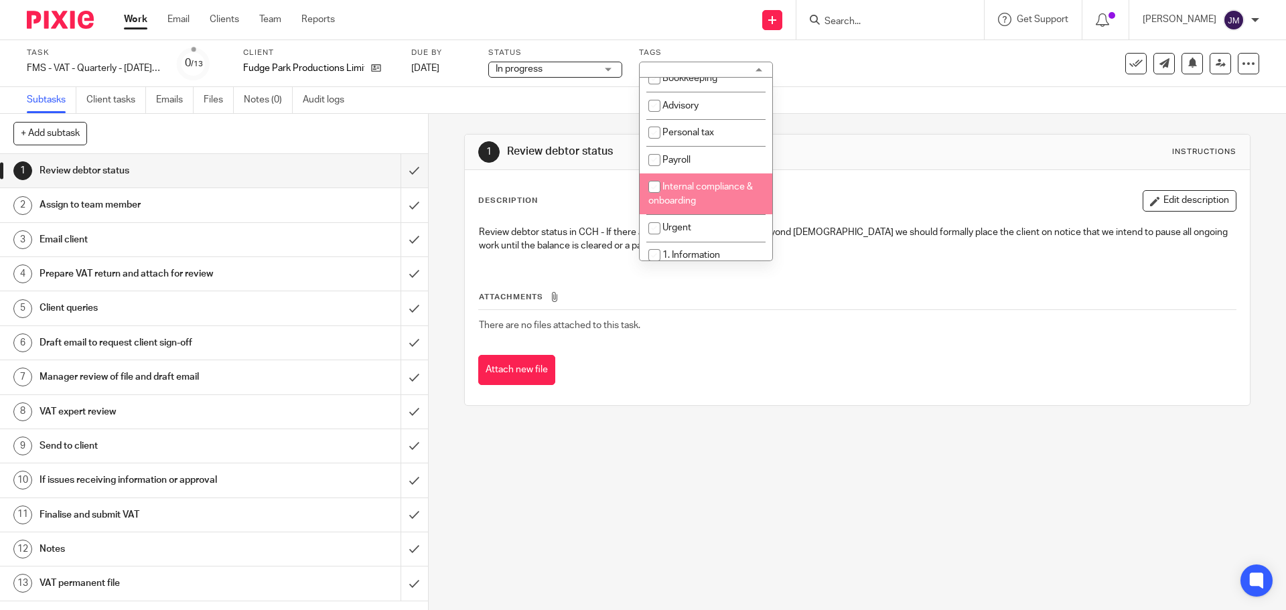
scroll to position [201, 0]
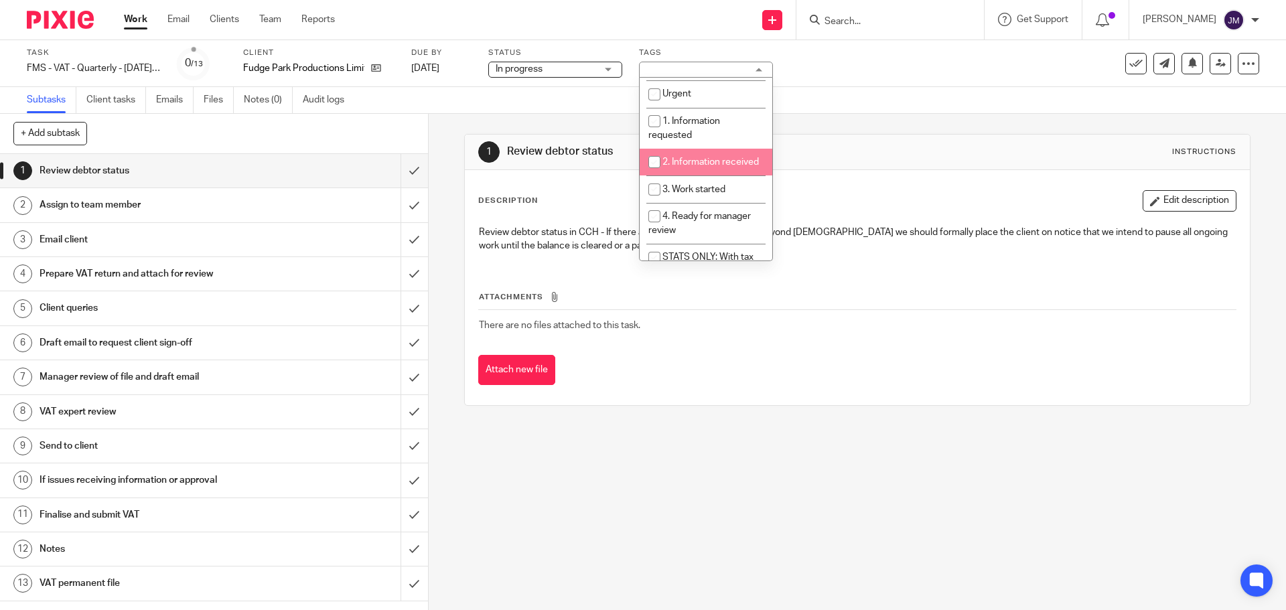
click at [709, 167] on li "2. Information received" at bounding box center [706, 162] width 133 height 27
checkbox input "true"
click at [707, 138] on li "1. Information requested" at bounding box center [706, 128] width 133 height 41
checkbox input "true"
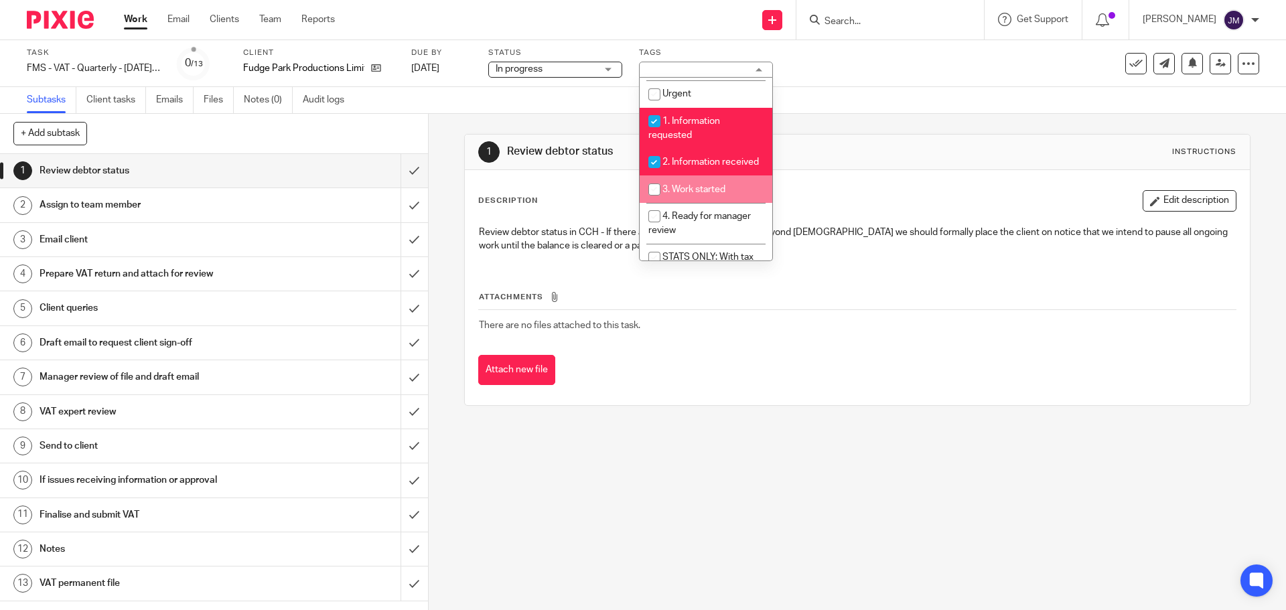
click at [699, 198] on li "3. Work started" at bounding box center [706, 189] width 133 height 27
checkbox input "true"
click at [701, 233] on span "4. Ready for manager review" at bounding box center [700, 223] width 103 height 23
checkbox input "true"
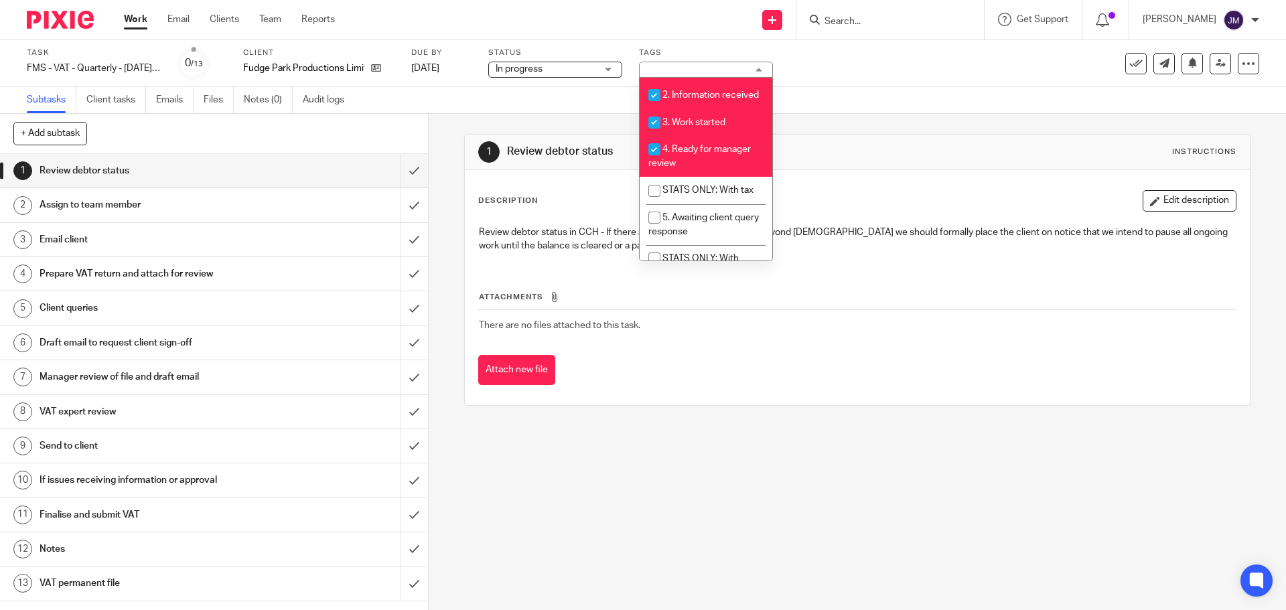
click at [870, 265] on div "Attachments There are no files attached to this task. Attach new file" at bounding box center [857, 325] width 758 height 122
